Goal: Task Accomplishment & Management: Use online tool/utility

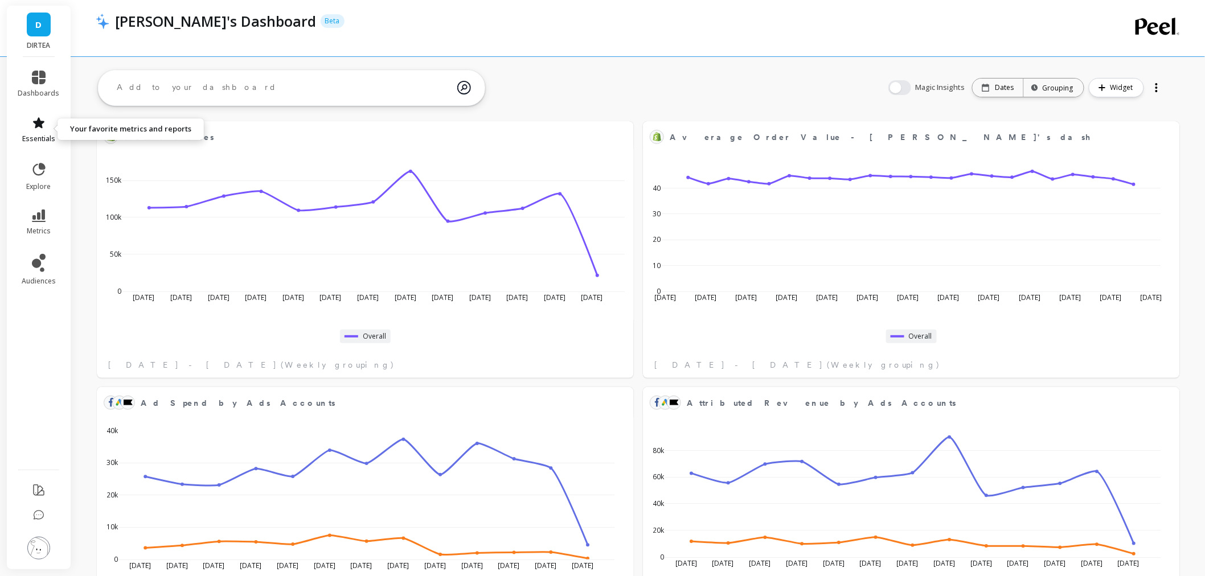
click at [43, 138] on span "essentials" at bounding box center [38, 138] width 33 height 9
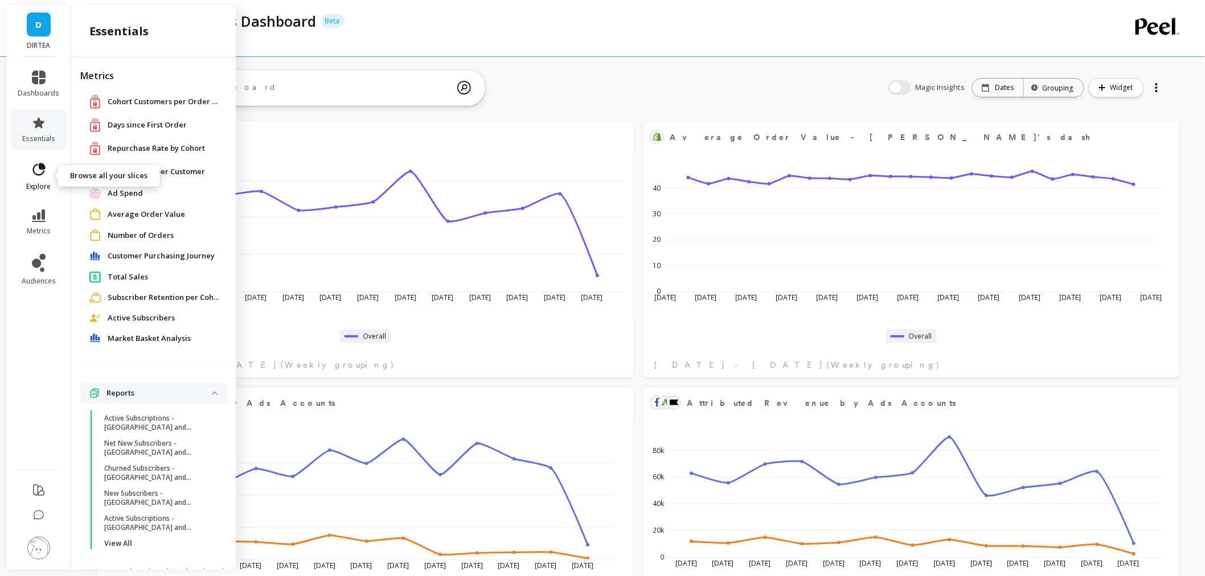
click at [26, 181] on link "explore" at bounding box center [39, 177] width 42 height 30
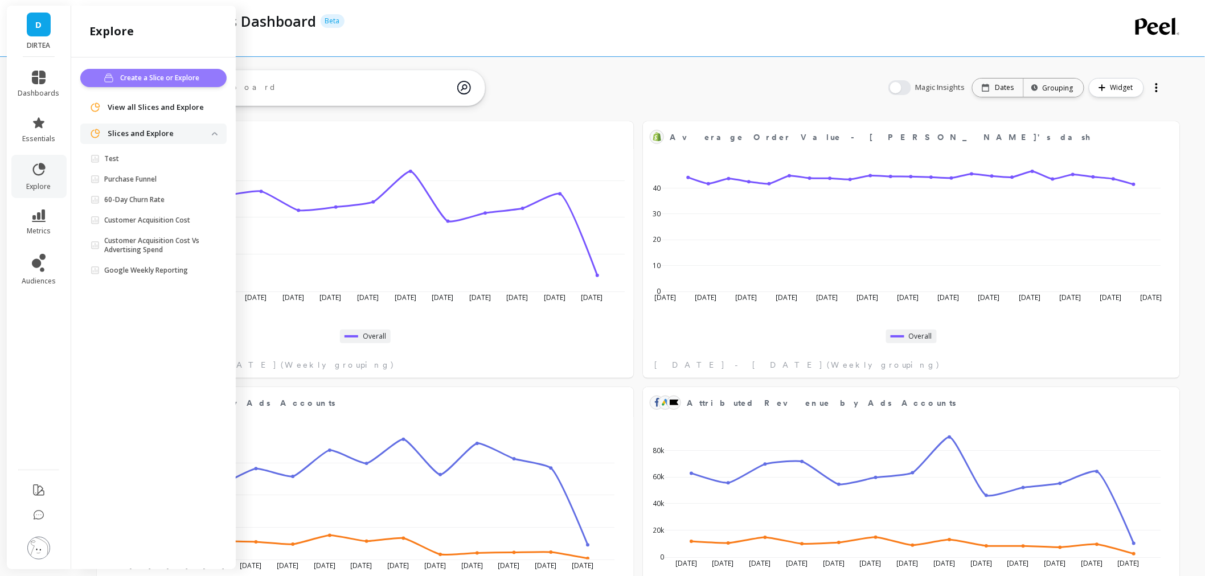
click at [165, 84] on button "Create a Slice or Explore" at bounding box center [153, 78] width 146 height 18
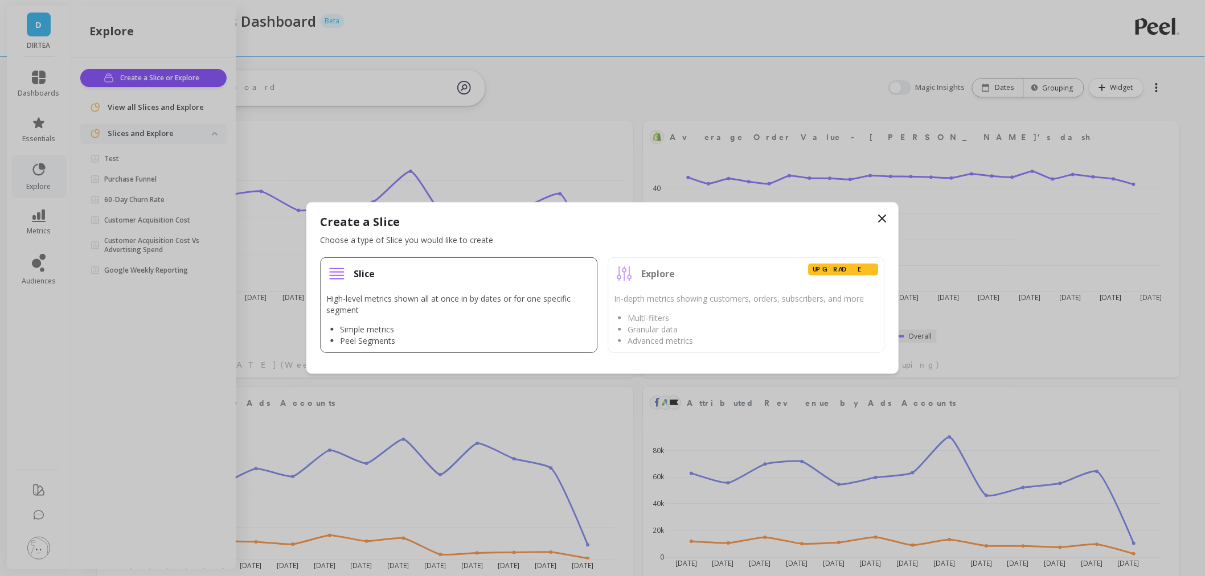
click at [410, 314] on p "High-level metrics shown all at once in by dates or for one specific segment" at bounding box center [459, 304] width 265 height 23
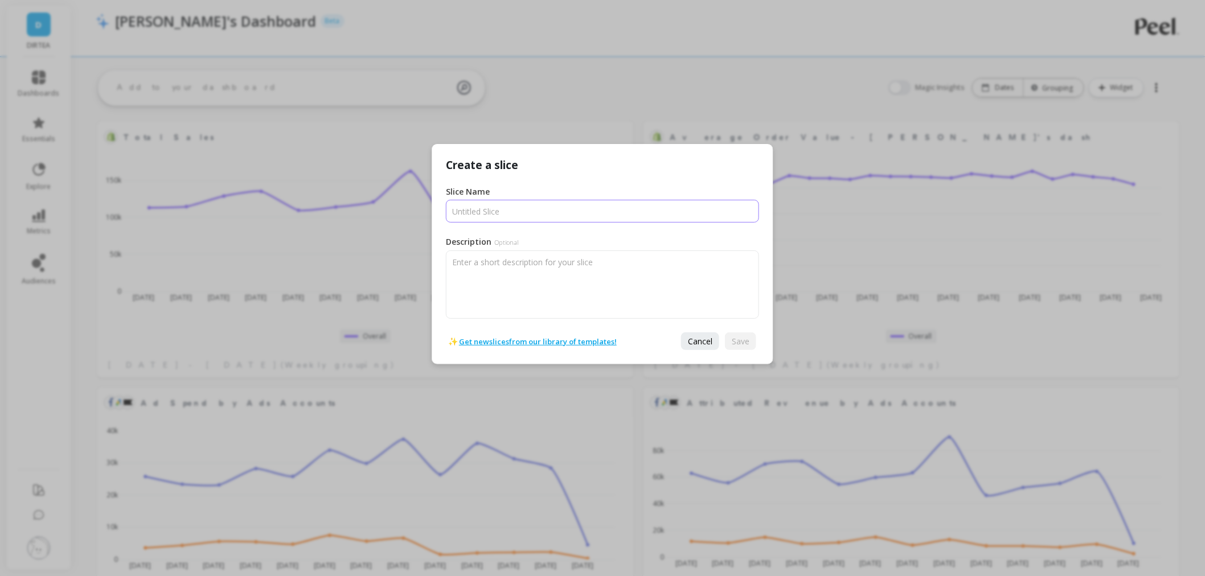
click at [476, 200] on input "Slice Name" at bounding box center [602, 211] width 313 height 23
type input "Average Order per customer"
click at [730, 341] on button "Save" at bounding box center [740, 342] width 31 height 18
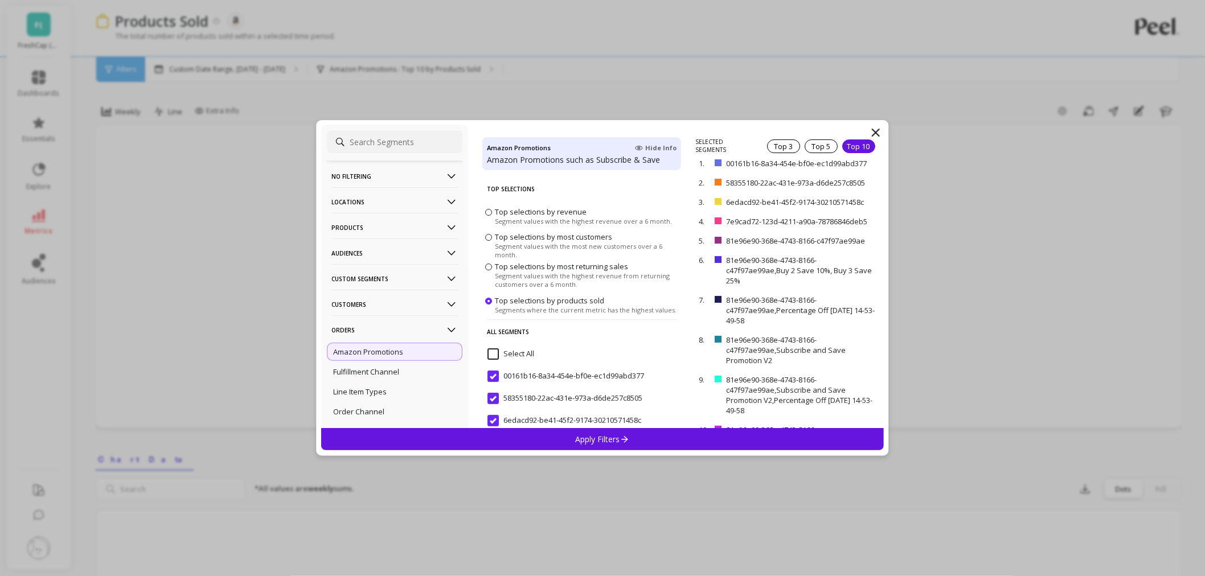
scroll to position [93, 0]
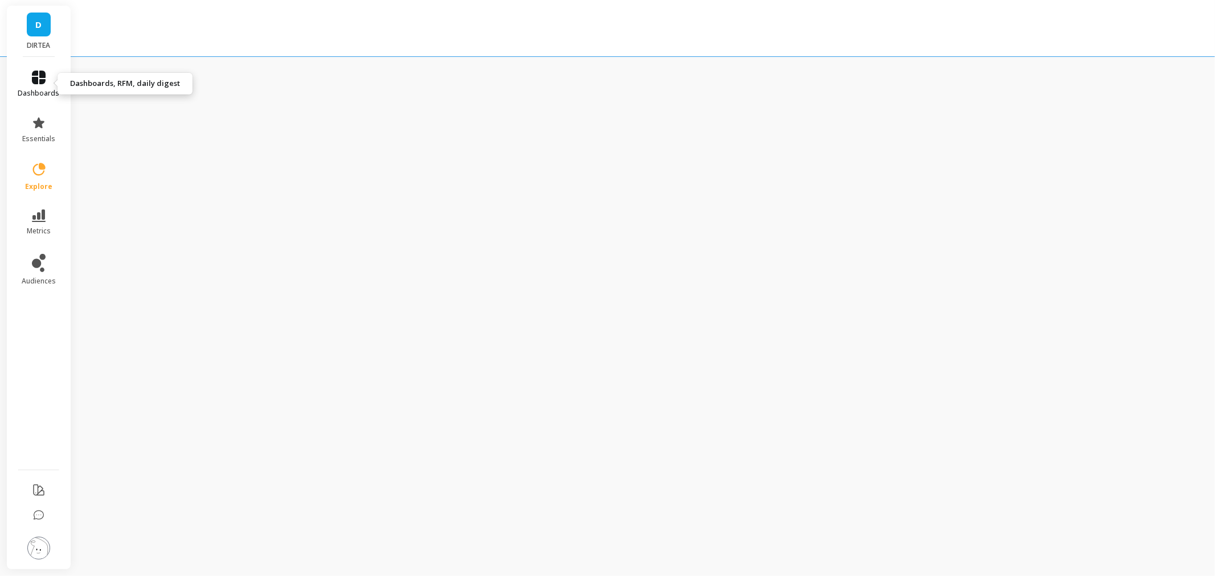
click at [42, 87] on link "dashboards" at bounding box center [39, 84] width 42 height 27
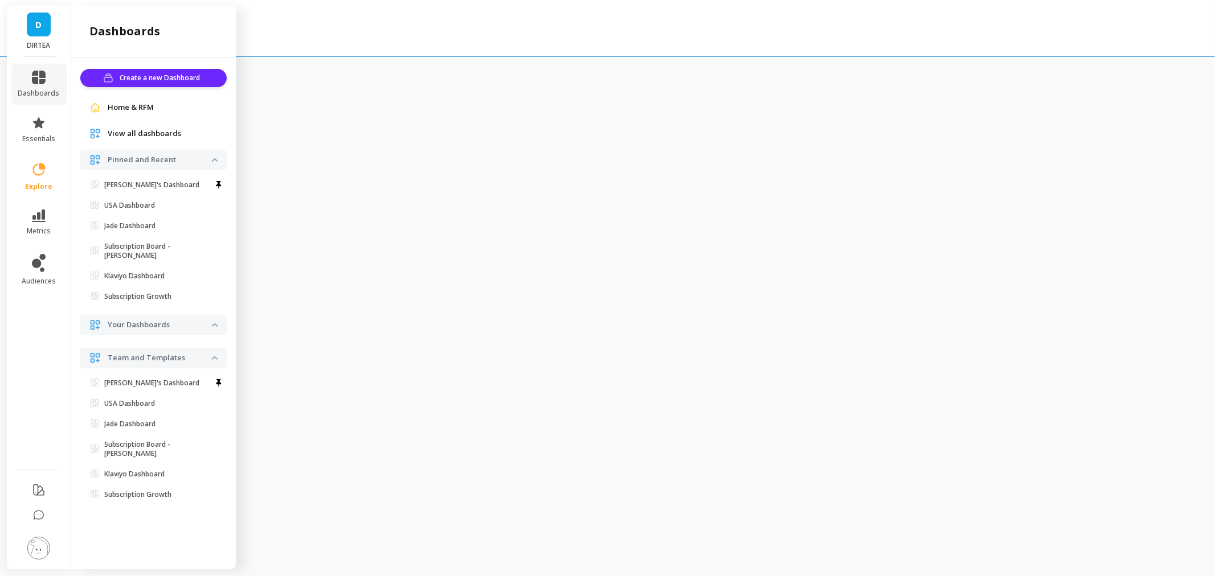
click at [116, 110] on span "Home & RFM" at bounding box center [131, 107] width 46 height 11
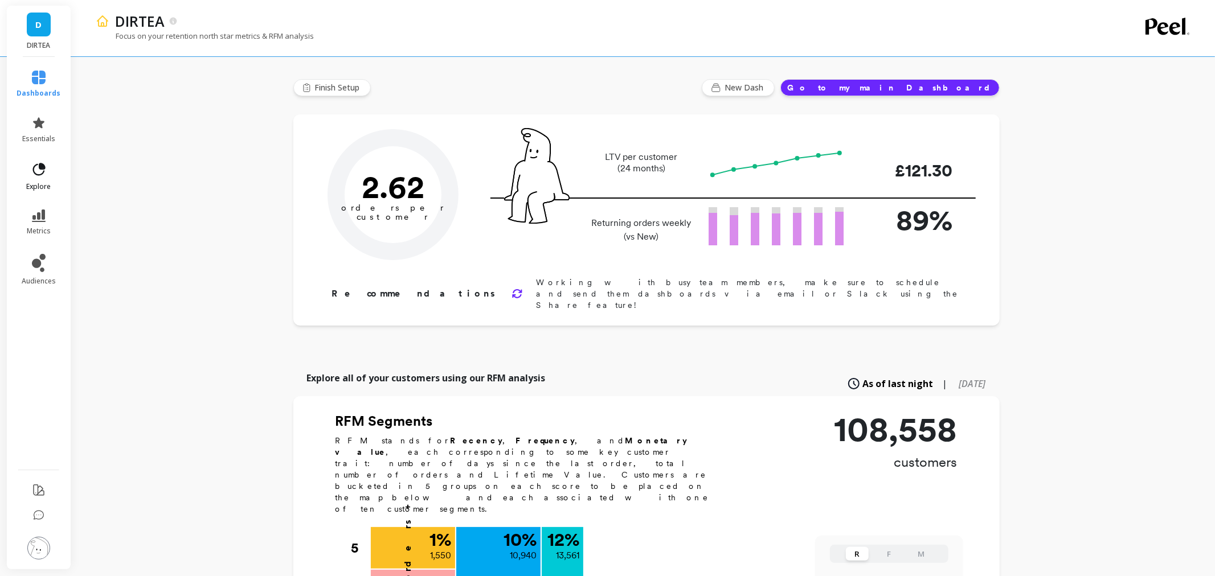
type input "Champions"
type input "13561"
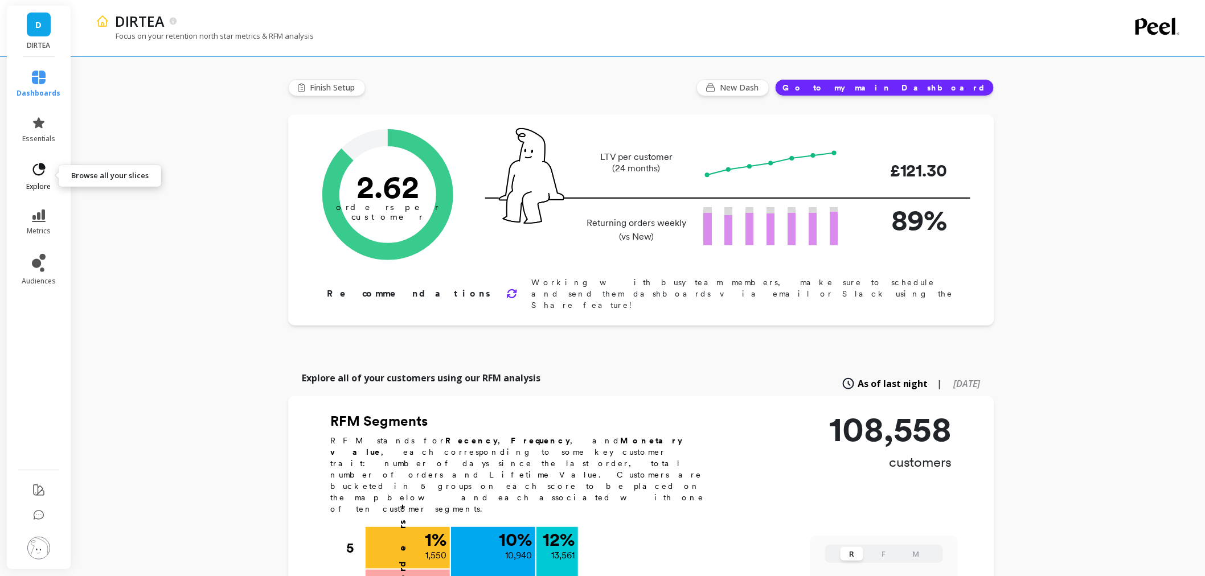
click at [42, 180] on link "explore" at bounding box center [39, 177] width 44 height 30
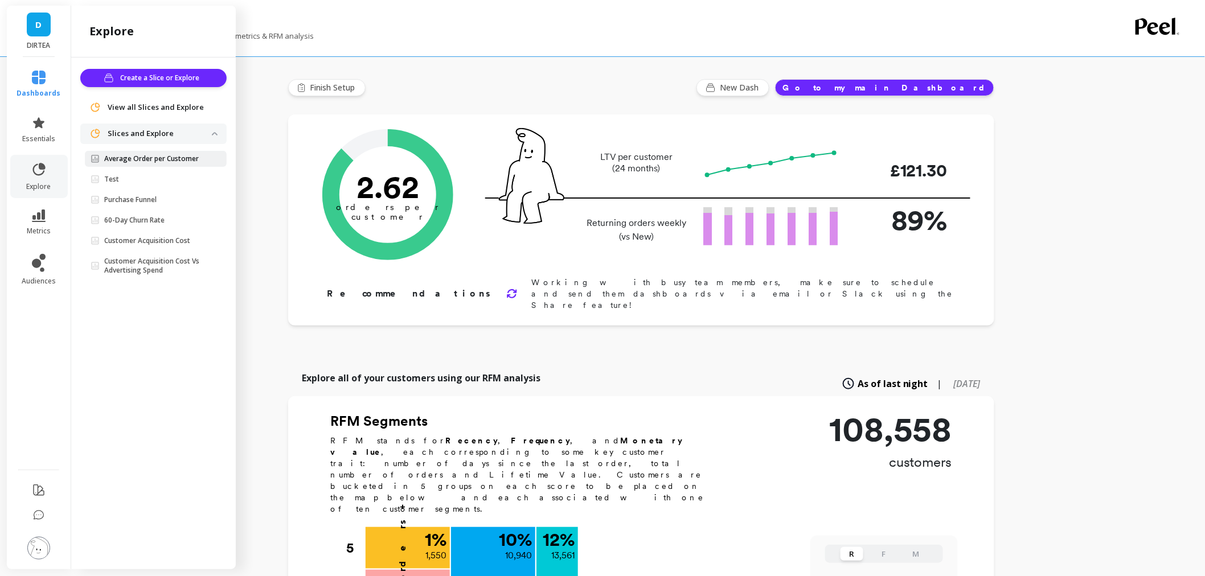
click at [126, 163] on link "Average Order per Customer" at bounding box center [156, 159] width 142 height 16
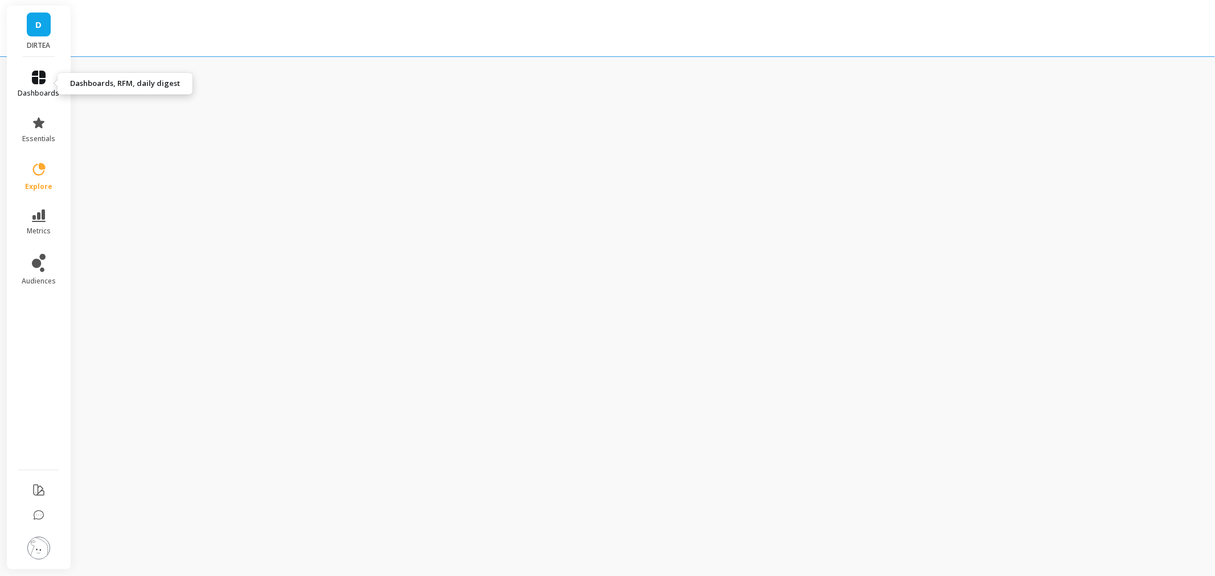
click at [42, 77] on icon at bounding box center [39, 78] width 14 height 14
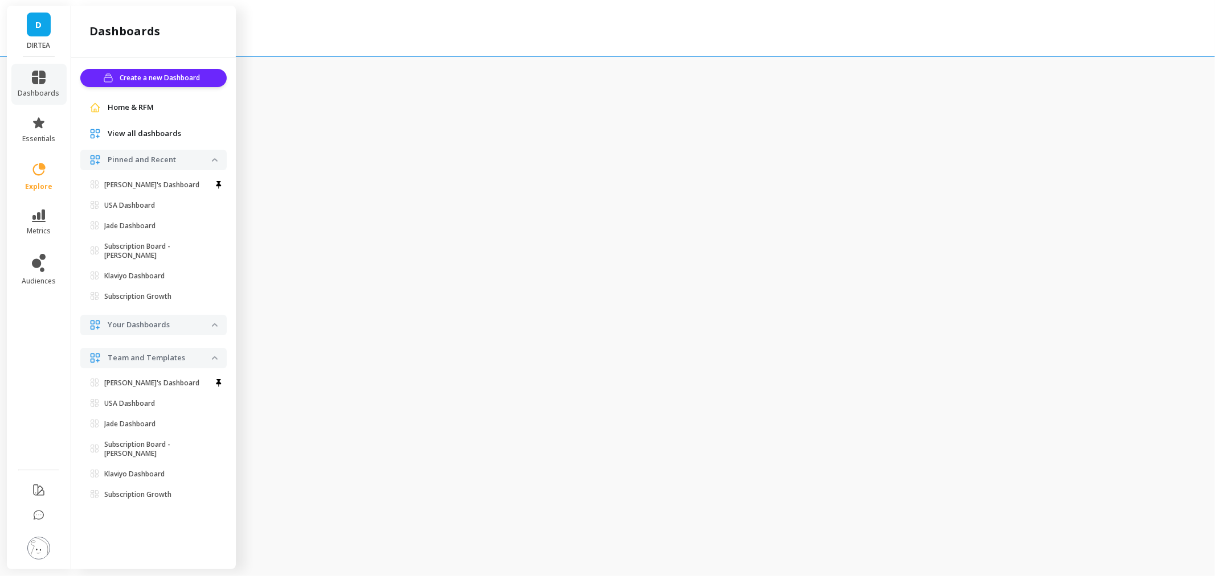
click at [124, 109] on span "Home & RFM" at bounding box center [131, 107] width 46 height 11
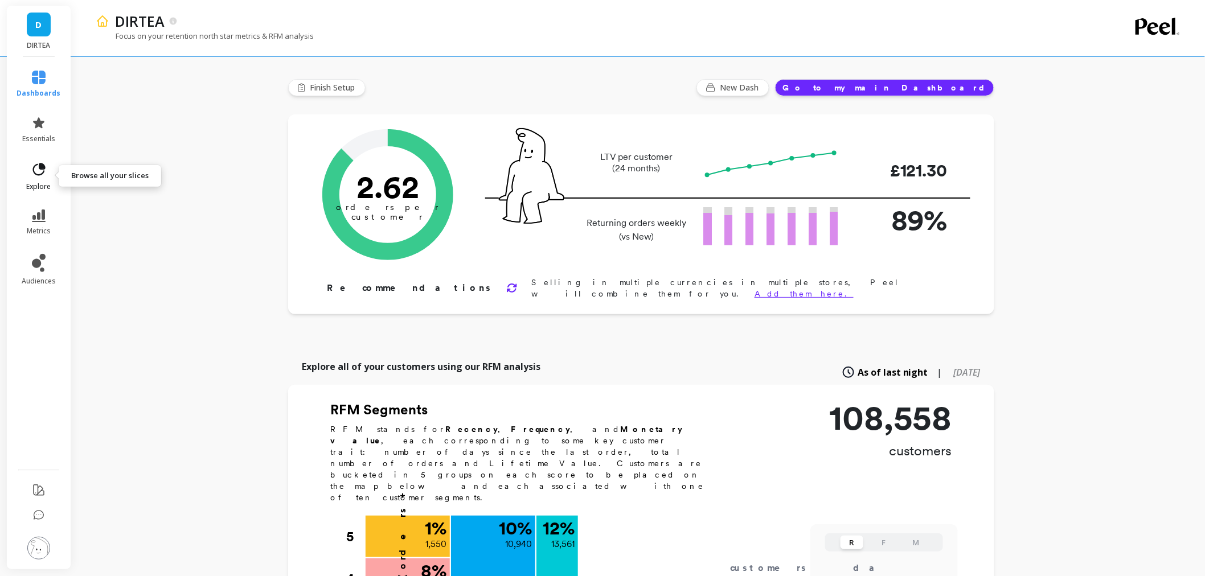
click at [49, 171] on link "explore" at bounding box center [39, 177] width 44 height 30
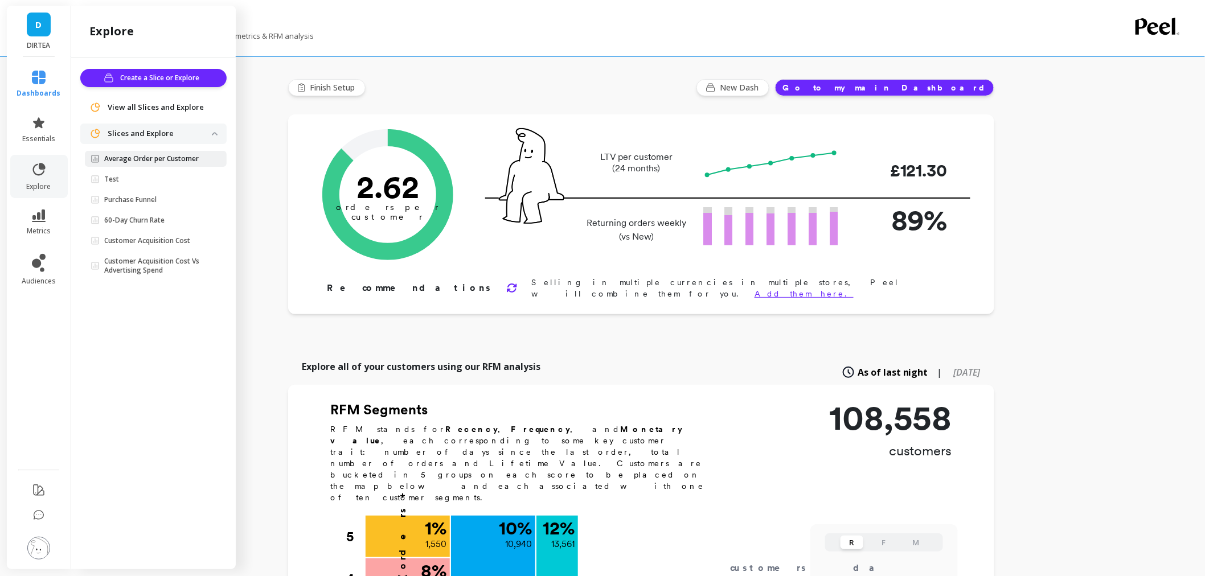
click at [162, 165] on link "Average Order per Customer" at bounding box center [156, 159] width 142 height 16
